Goal: Transaction & Acquisition: Purchase product/service

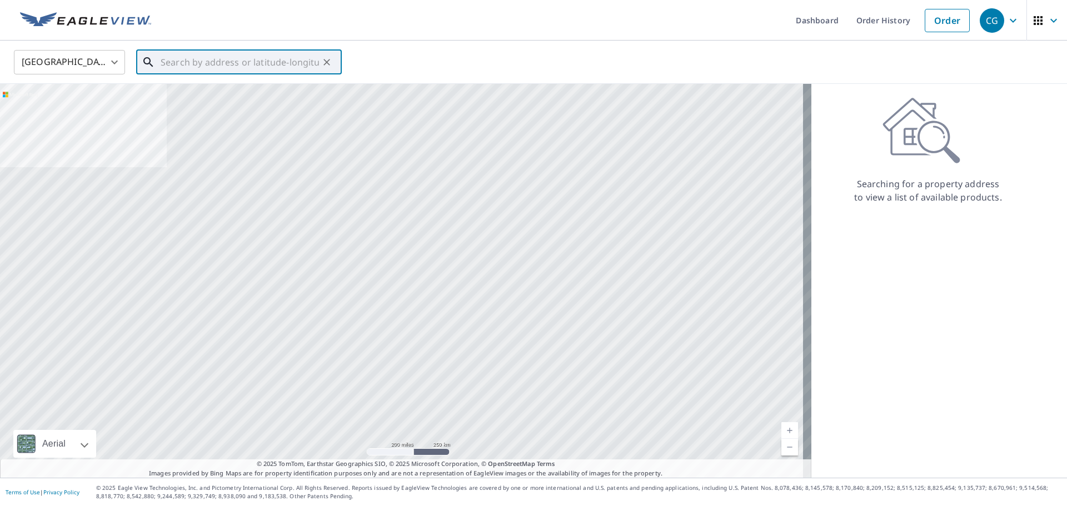
click at [255, 59] on input "text" at bounding box center [240, 62] width 158 height 31
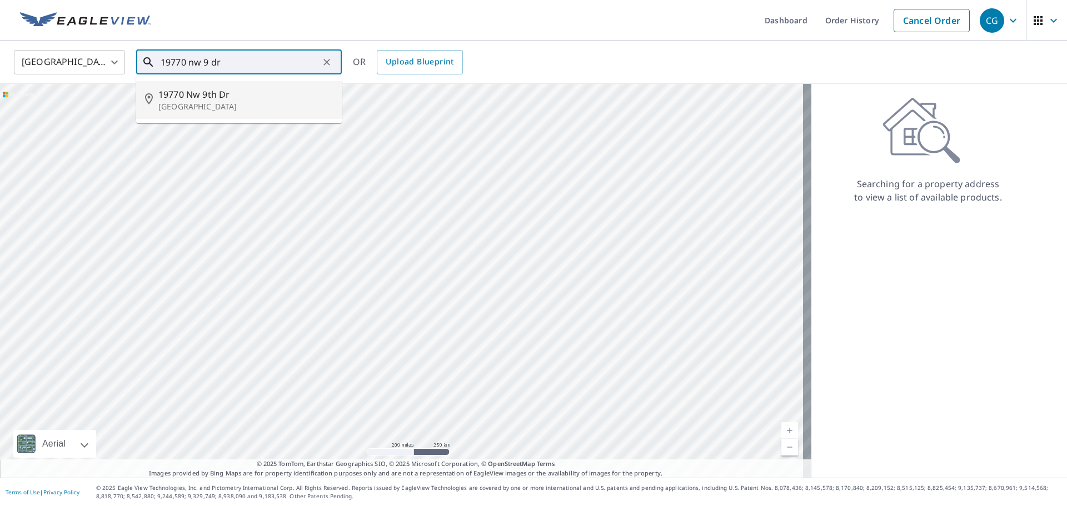
click at [255, 92] on span "19770 Nw 9th Dr" at bounding box center [245, 94] width 175 height 13
type input "[STREET_ADDRESS][PERSON_NAME]"
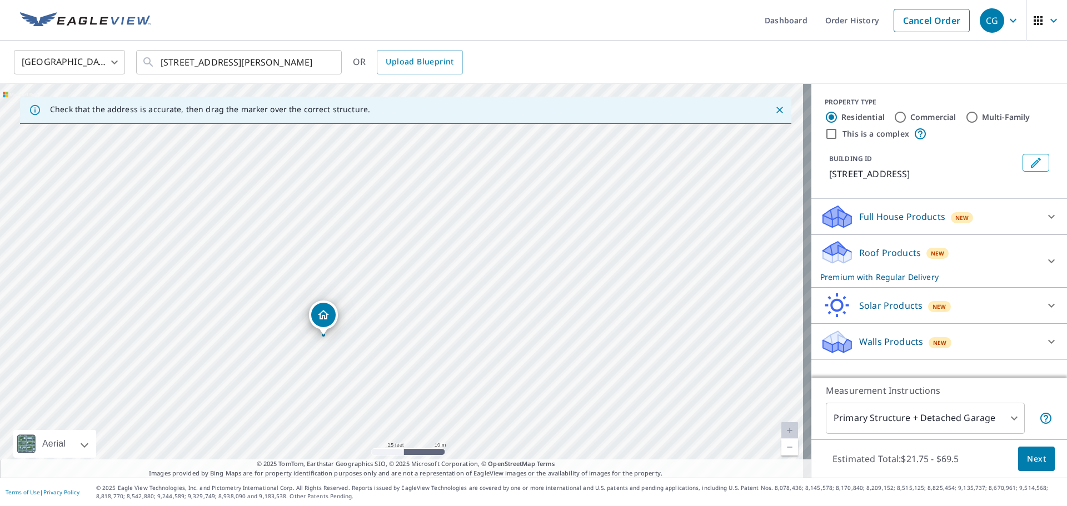
click at [988, 275] on div "Roof Products New Premium with Regular Delivery" at bounding box center [929, 261] width 218 height 43
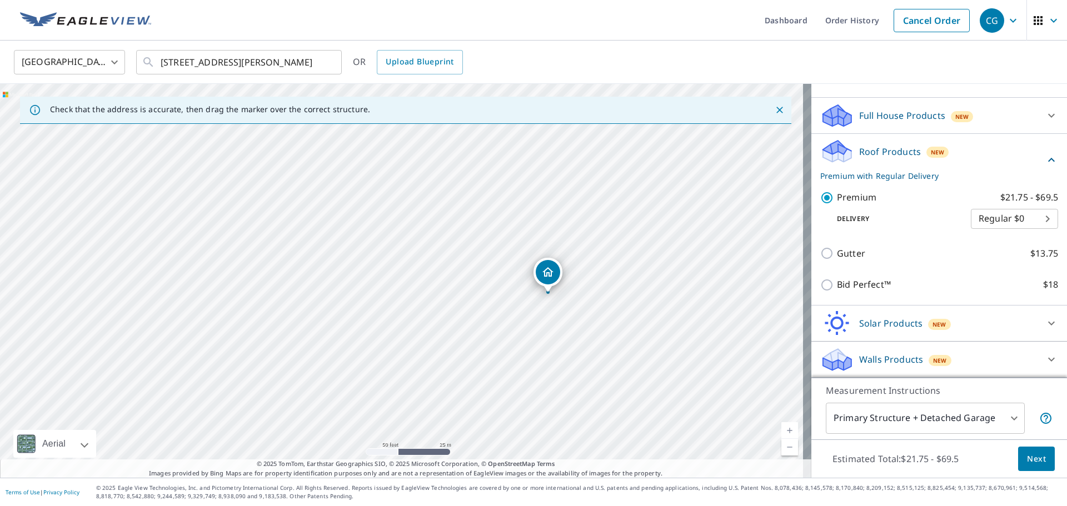
scroll to position [114, 0]
click at [852, 288] on p "Bid Perfect™" at bounding box center [864, 285] width 54 height 14
click at [837, 288] on input "Bid Perfect™ $18" at bounding box center [828, 284] width 17 height 13
checkbox input "true"
checkbox input "false"
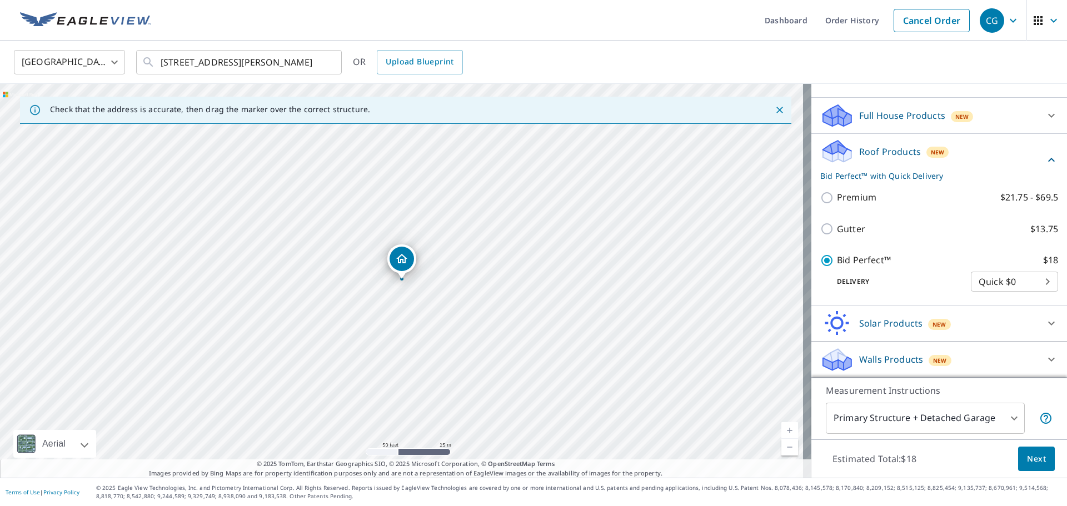
click at [1027, 456] on span "Next" at bounding box center [1036, 459] width 19 height 14
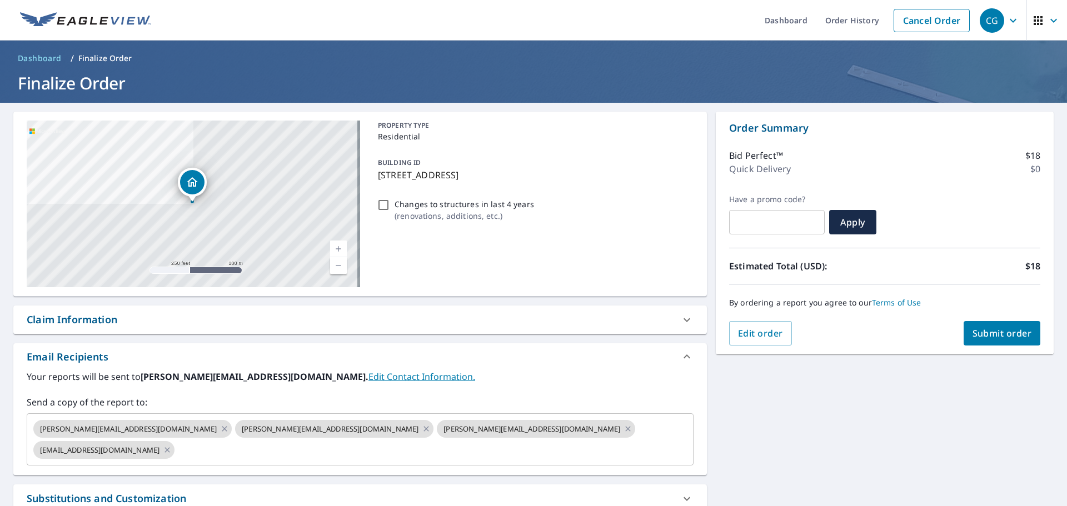
click at [1009, 334] on span "Submit order" at bounding box center [1002, 333] width 59 height 12
